Goal: Obtain resource: Obtain resource

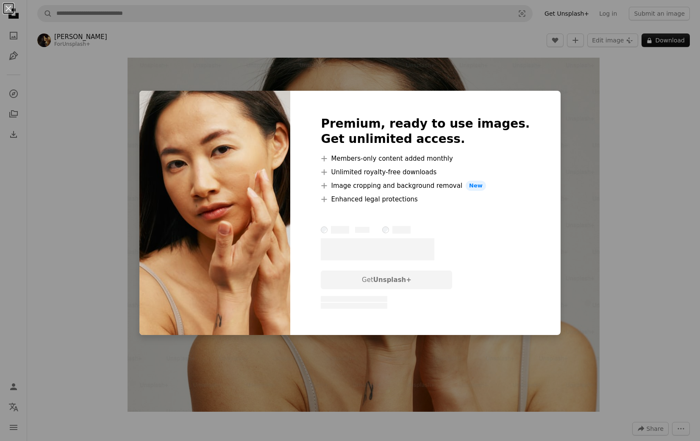
scroll to position [4, 0]
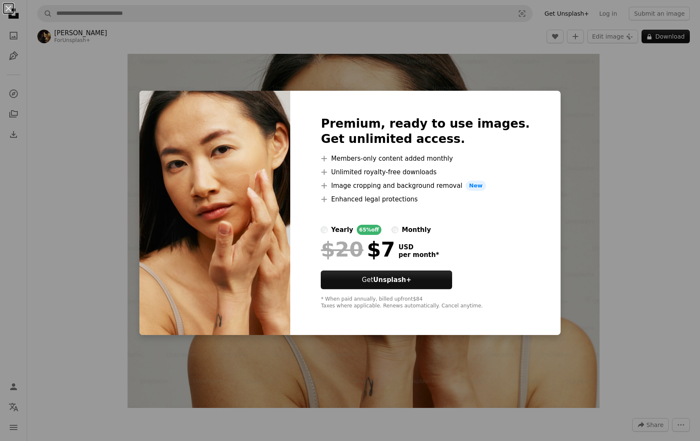
click at [583, 321] on div "An X shape Premium, ready to use images. Get unlimited access. A plus sign Memb…" at bounding box center [350, 220] width 700 height 441
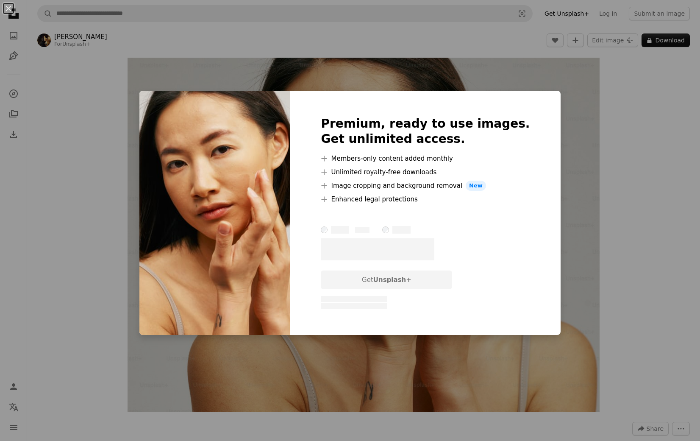
scroll to position [2, 0]
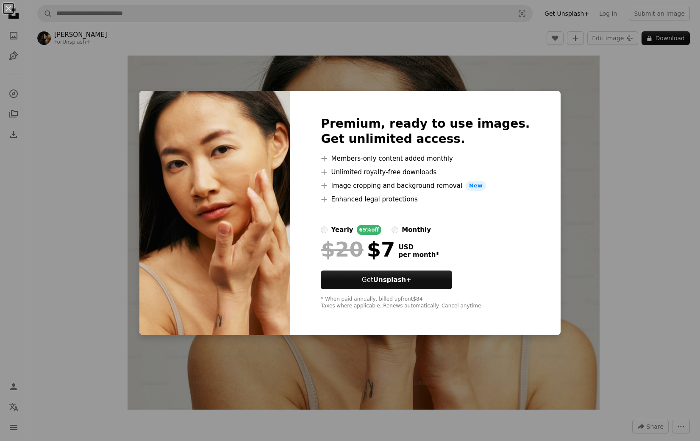
click at [619, 155] on div "An X shape Premium, ready to use images. Get unlimited access. A plus sign Memb…" at bounding box center [350, 220] width 700 height 441
